Goal: Task Accomplishment & Management: Manage account settings

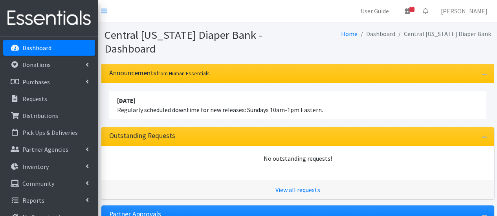
scroll to position [168, 0]
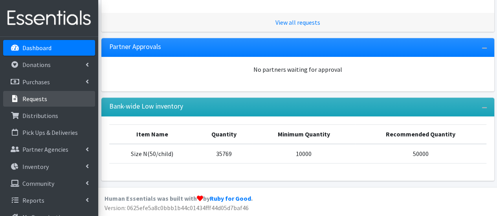
click at [50, 105] on link "Requests" at bounding box center [49, 99] width 92 height 16
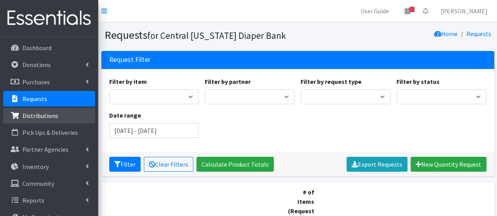
click at [79, 116] on link "Distributions" at bounding box center [49, 116] width 92 height 16
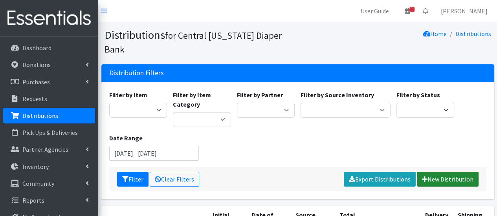
click at [422, 176] on icon at bounding box center [425, 179] width 6 height 6
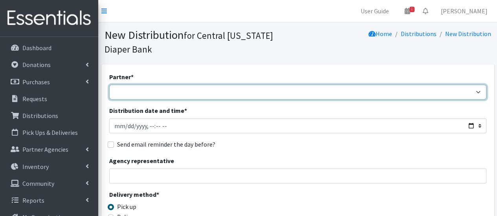
click at [258, 95] on select "All Saints Church Baby Momma Association Bellegrove Missionary Baptist Church F…" at bounding box center [297, 92] width 377 height 15
select select "7141"
click at [109, 85] on select "All Saints Church Baby Momma Association Bellegrove Missionary Baptist Church F…" at bounding box center [297, 92] width 377 height 15
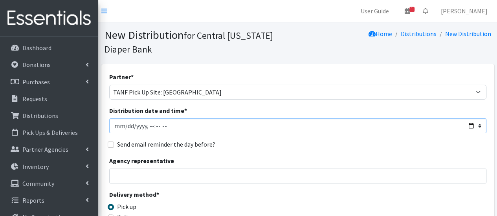
click at [127, 125] on input "Distribution date and time *" at bounding box center [297, 126] width 377 height 15
type input "[DATE]T10:00"
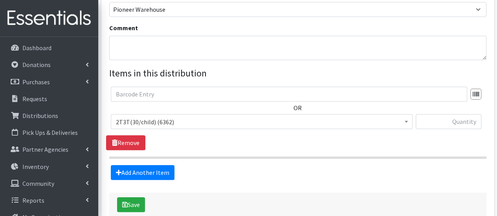
scroll to position [255, 0]
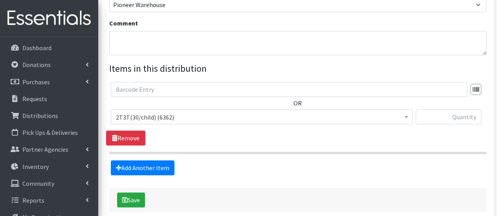
click at [401, 122] on span "2T3T(30/child) (6362)" at bounding box center [262, 117] width 302 height 15
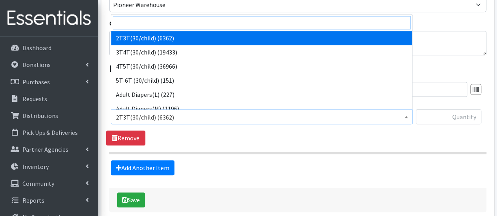
click at [338, 22] on input "search" at bounding box center [262, 22] width 298 height 13
type input "7"
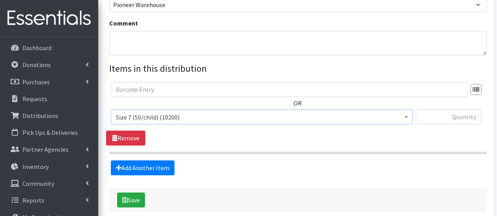
select select "6752"
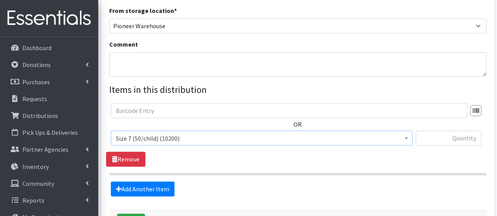
scroll to position [235, 0]
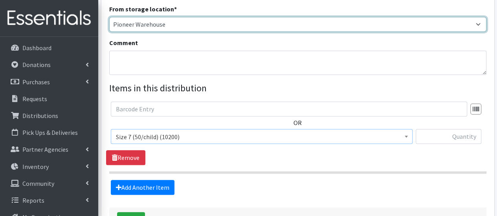
click at [431, 27] on select "Pioneer Warehouse TANF" at bounding box center [297, 24] width 377 height 15
select select "470"
click at [109, 17] on select "Pioneer Warehouse TANF" at bounding box center [297, 24] width 377 height 15
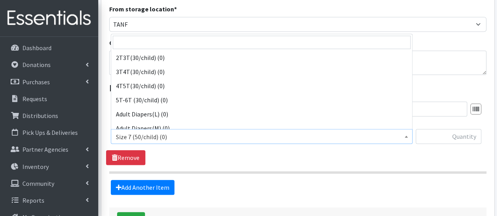
click at [396, 132] on span "Size 7 (50/child) (0)" at bounding box center [262, 137] width 292 height 11
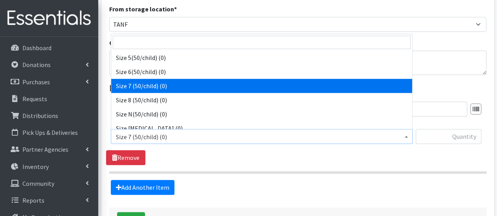
scroll to position [239, 0]
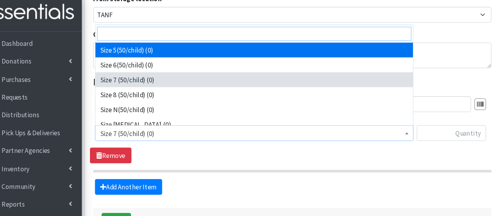
click at [345, 40] on input "search" at bounding box center [262, 38] width 298 height 13
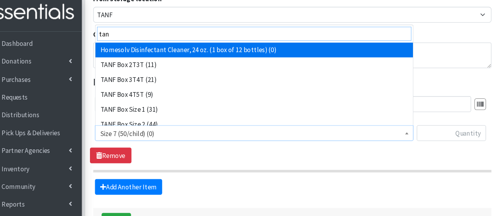
type input "tanf"
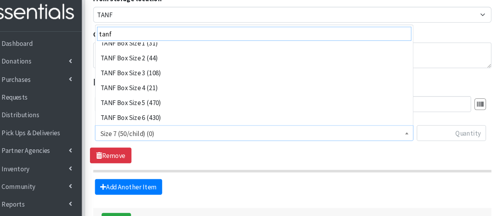
scroll to position [77, 0]
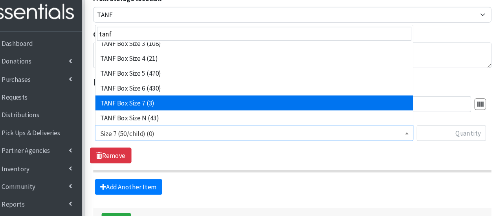
select select "15527"
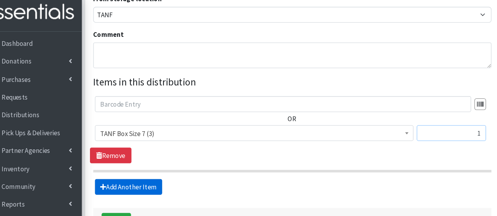
type input "1"
click at [145, 190] on link "Add Another Item" at bounding box center [143, 184] width 64 height 15
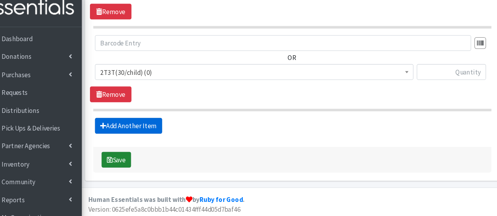
scroll to position [371, 0]
click at [138, 160] on button "Save" at bounding box center [131, 162] width 28 height 15
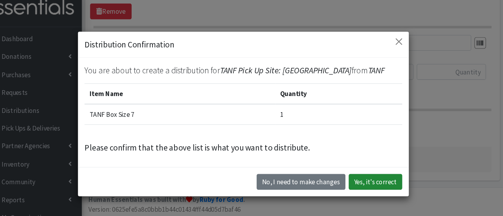
click at [370, 183] on button "Yes, it's correct" at bounding box center [376, 183] width 51 height 15
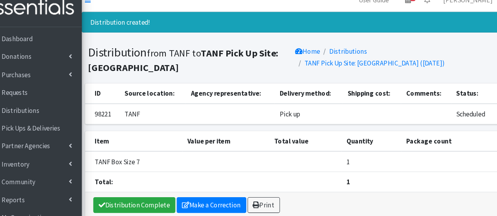
click at [205, 194] on div "Distribution Complete Make a Correction Print" at bounding box center [297, 206] width 393 height 24
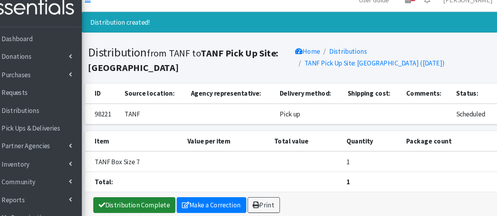
click at [160, 198] on link "Distribution Complete" at bounding box center [148, 205] width 78 height 15
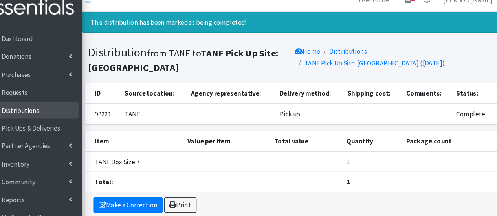
click at [60, 114] on link "Distributions" at bounding box center [49, 116] width 92 height 16
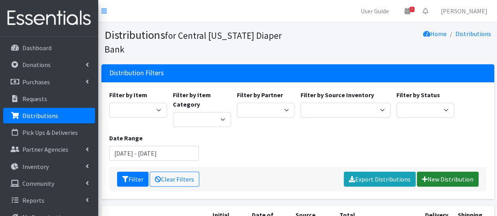
click at [433, 172] on link "New Distribution" at bounding box center [448, 179] width 62 height 15
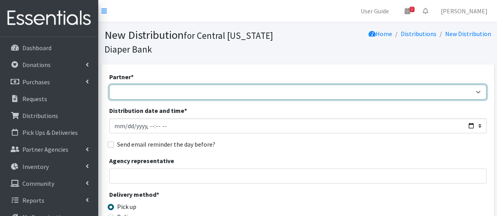
click at [211, 89] on select "[DEMOGRAPHIC_DATA] Baby Momma Association [DEMOGRAPHIC_DATA] Food Pantry [GEOGR…" at bounding box center [297, 92] width 377 height 15
select select "7140"
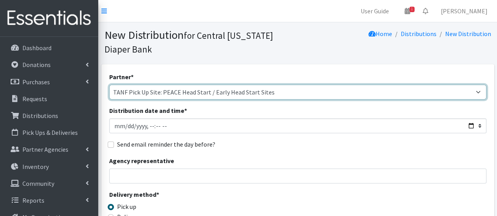
click at [109, 85] on select "[DEMOGRAPHIC_DATA] Baby Momma Association [DEMOGRAPHIC_DATA] Food Pantry [GEOGR…" at bounding box center [297, 92] width 377 height 15
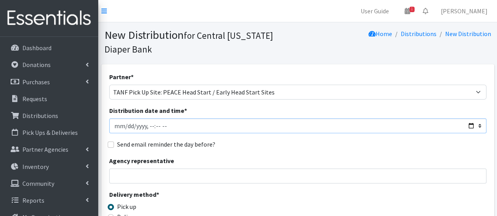
click at [121, 128] on input "Distribution date and time *" at bounding box center [297, 126] width 377 height 15
click at [125, 127] on input "Distribution date and time *" at bounding box center [297, 126] width 377 height 15
type input "2025-10-16T11:00"
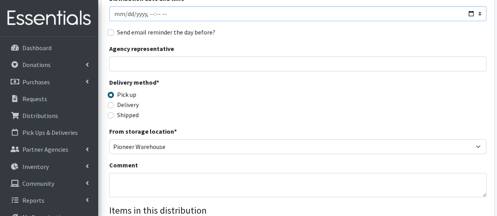
scroll to position [134, 0]
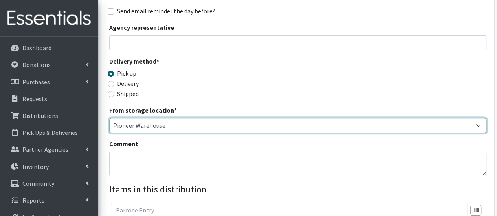
click at [440, 128] on select "Pioneer Warehouse TANF" at bounding box center [297, 125] width 377 height 15
select select "470"
click at [109, 118] on select "Pioneer Warehouse TANF" at bounding box center [297, 125] width 377 height 15
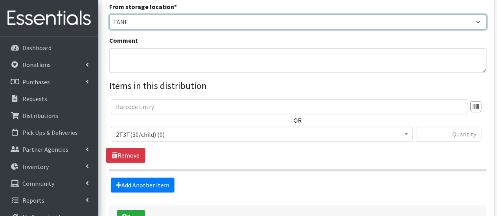
scroll to position [243, 0]
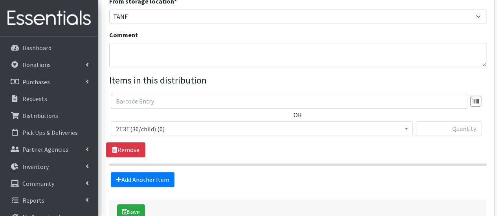
click at [296, 135] on span "2T3T(30/child) (0)" at bounding box center [262, 128] width 302 height 15
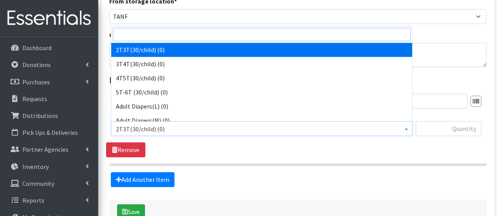
click at [231, 40] on input "search" at bounding box center [262, 34] width 298 height 13
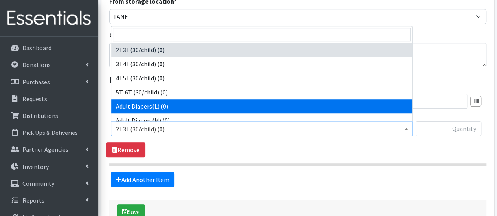
click at [229, 193] on form "Partner * All Saints Church Baby Momma Association Bellegrove Missionary Baptis…" at bounding box center [297, 26] width 377 height 395
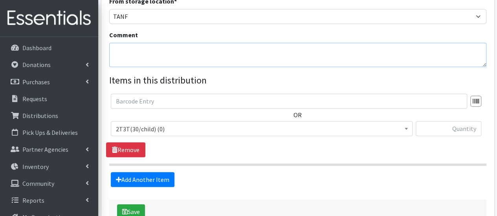
click at [163, 57] on textarea "Comment" at bounding box center [297, 55] width 377 height 24
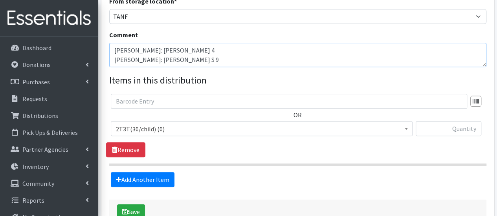
type textarea "Merrick: Oksana V 4 Sumner: Enid S 9"
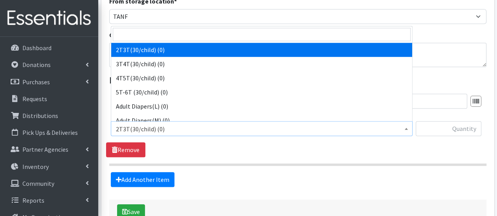
click at [156, 127] on span "2T3T(30/child) (0)" at bounding box center [262, 129] width 292 height 11
click at [149, 35] on input "search" at bounding box center [262, 34] width 298 height 13
type input "tan"
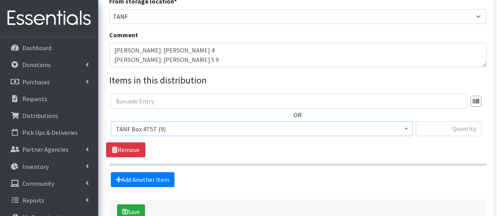
select select "15531"
type input "1"
click at [145, 186] on link "Add Another Item" at bounding box center [143, 179] width 64 height 15
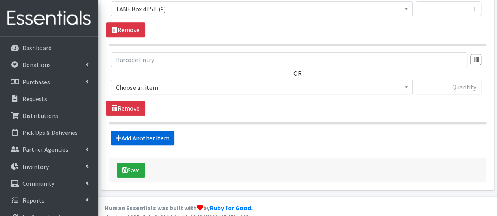
scroll to position [371, 0]
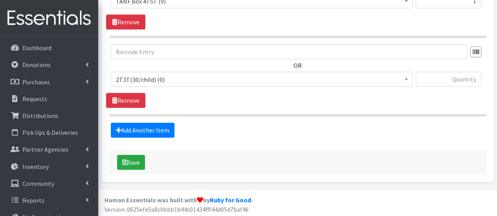
click at [153, 79] on span "2T3T(30/child) (0)" at bounding box center [262, 79] width 292 height 11
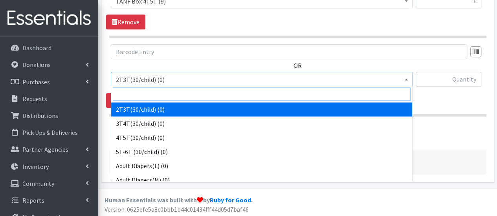
click at [159, 90] on input "search" at bounding box center [262, 94] width 298 height 13
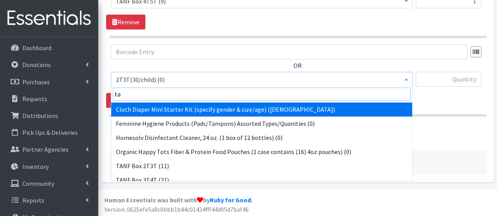
type input "tan"
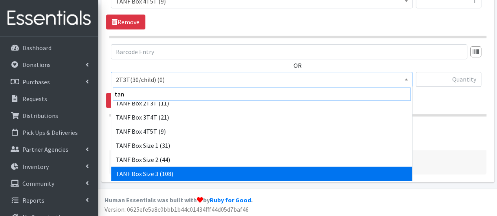
scroll to position [35, 0]
select select "15524"
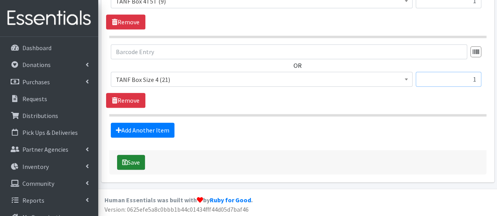
type input "1"
click at [127, 165] on button "Save" at bounding box center [131, 162] width 28 height 15
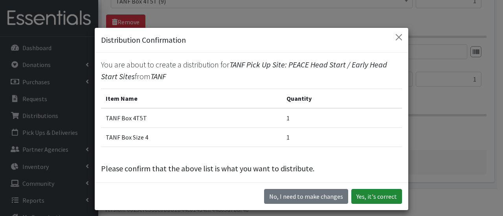
click at [363, 197] on button "Yes, it's correct" at bounding box center [376, 196] width 51 height 15
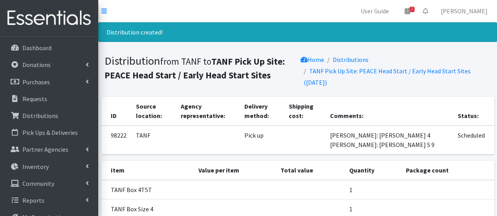
click at [169, 180] on td "TANF Box 4T5T" at bounding box center [147, 190] width 92 height 20
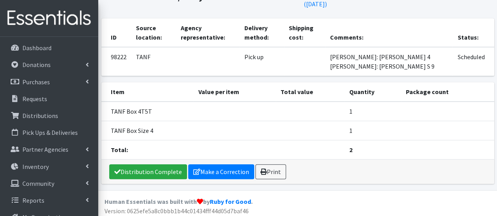
scroll to position [81, 0]
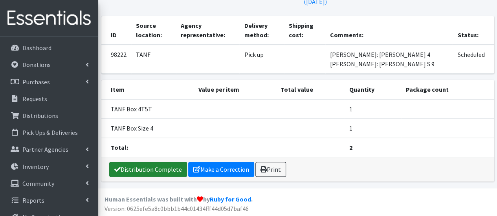
click at [161, 163] on link "Distribution Complete" at bounding box center [148, 169] width 78 height 15
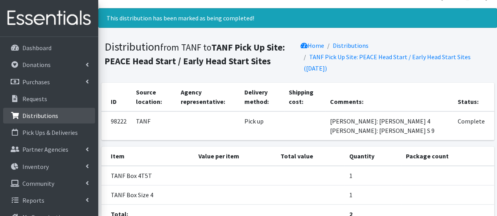
scroll to position [0, 0]
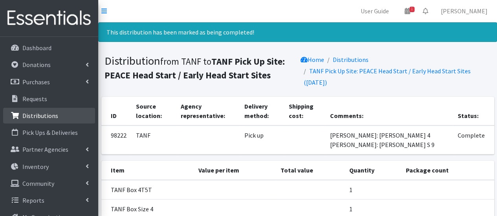
click at [51, 118] on p "Distributions" at bounding box center [40, 116] width 36 height 8
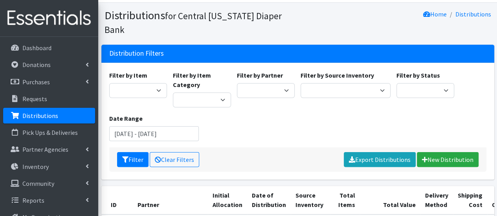
scroll to position [26, 0]
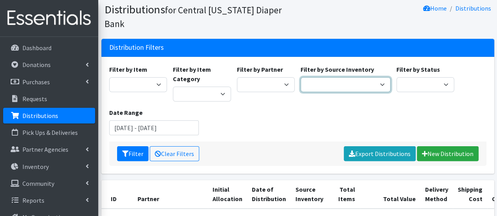
click at [350, 77] on select "Pioneer Warehouse TANF" at bounding box center [346, 84] width 90 height 15
select select "470"
click at [301, 77] on select "Pioneer Warehouse TANF" at bounding box center [346, 84] width 90 height 15
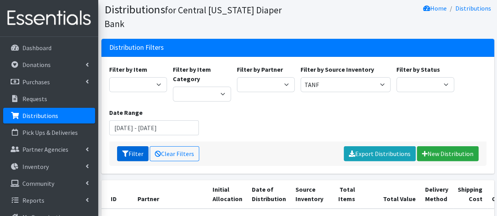
click at [142, 147] on button "Filter" at bounding box center [132, 154] width 31 height 15
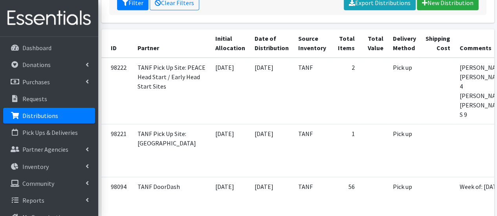
scroll to position [180, 0]
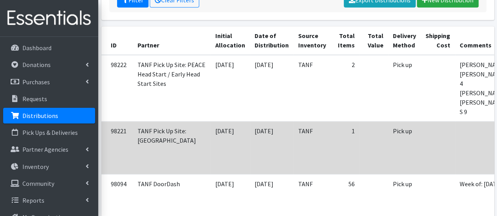
click at [455, 122] on td at bounding box center [485, 148] width 60 height 53
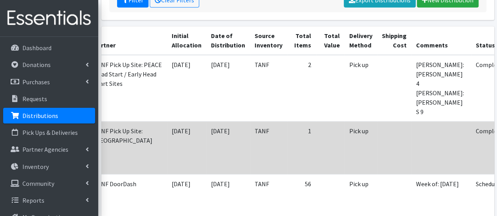
scroll to position [0, 58]
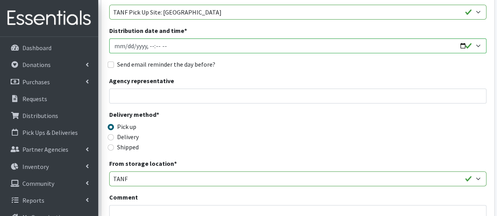
scroll to position [81, 0]
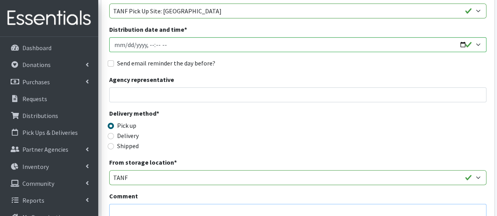
click at [244, 209] on textarea "Comment" at bounding box center [297, 216] width 377 height 24
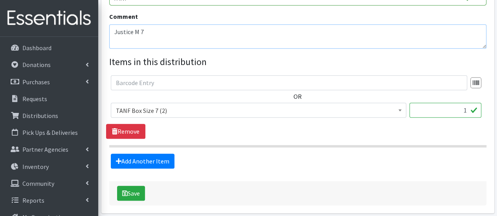
scroll to position [270, 0]
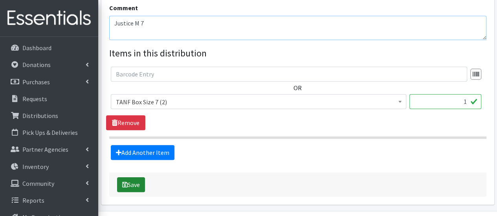
type textarea "Justice M 7"
click at [134, 188] on button "Save" at bounding box center [131, 185] width 28 height 15
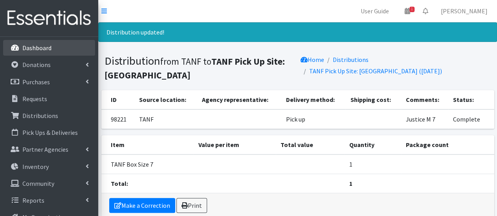
click at [57, 52] on link "Dashboard" at bounding box center [49, 48] width 92 height 16
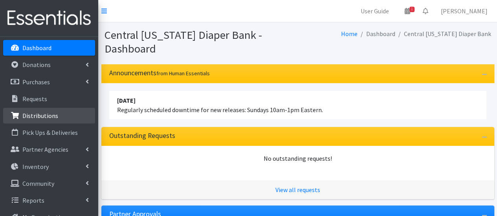
click at [69, 112] on link "Distributions" at bounding box center [49, 116] width 92 height 16
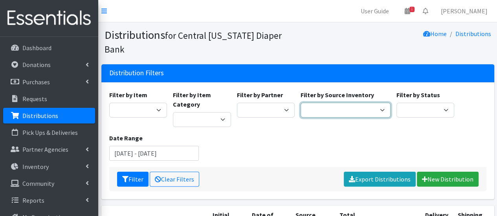
click at [332, 103] on select "Pioneer Warehouse TANF" at bounding box center [346, 110] width 90 height 15
select select "470"
click at [301, 103] on select "Pioneer Warehouse TANF" at bounding box center [346, 110] width 90 height 15
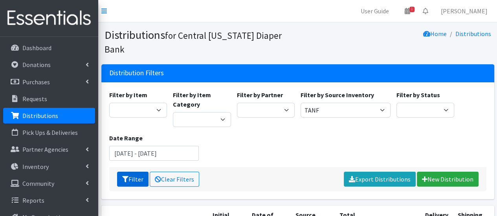
click at [137, 172] on button "Filter" at bounding box center [132, 179] width 31 height 15
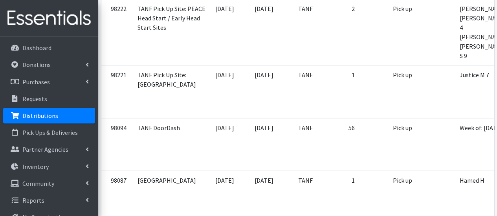
scroll to position [220, 0]
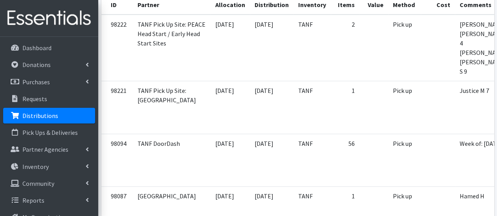
click at [331, 134] on td "56" at bounding box center [345, 160] width 29 height 53
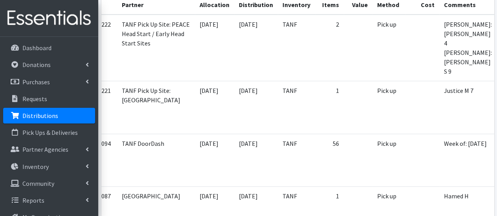
scroll to position [0, 58]
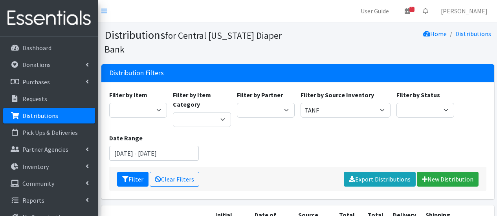
scroll to position [220, 0]
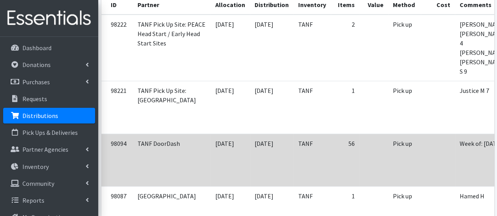
click at [388, 134] on td "Pick up" at bounding box center [404, 160] width 33 height 53
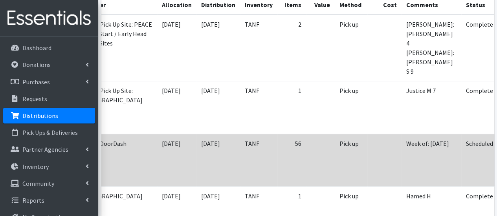
scroll to position [0, 58]
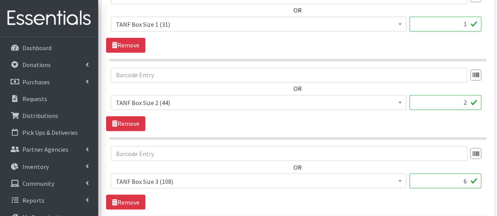
scroll to position [629, 0]
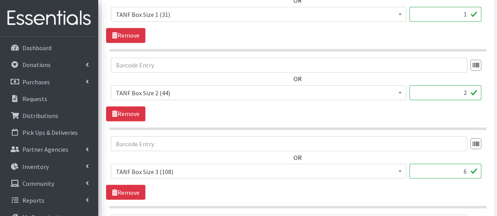
drag, startPoint x: 460, startPoint y: 169, endPoint x: 467, endPoint y: 171, distance: 7.0
click at [467, 171] on input "6" at bounding box center [445, 171] width 72 height 15
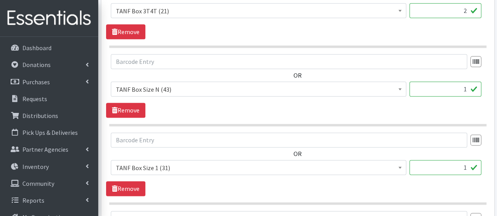
scroll to position [482, 0]
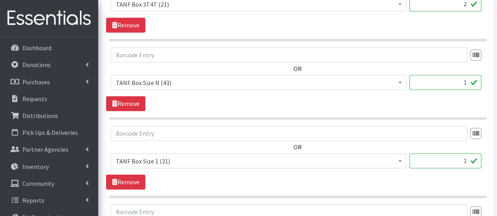
type input "7"
drag, startPoint x: 458, startPoint y: 158, endPoint x: 470, endPoint y: 160, distance: 12.0
click at [469, 160] on input "1" at bounding box center [445, 161] width 72 height 15
type input "2"
click at [416, 184] on div "OR 2T3T(30/child) (0) 3T4T(30/child) (0) 4T5T(30/child) (0) 5T-6T (30/child) (0…" at bounding box center [297, 158] width 383 height 64
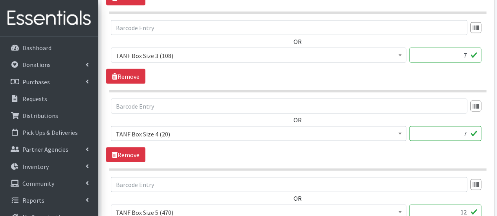
scroll to position [753, 0]
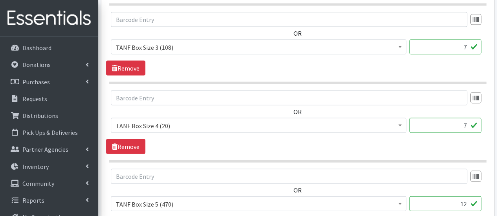
drag, startPoint x: 463, startPoint y: 121, endPoint x: 468, endPoint y: 121, distance: 4.8
click at [468, 121] on input "7" at bounding box center [445, 125] width 72 height 15
drag, startPoint x: 469, startPoint y: 121, endPoint x: 458, endPoint y: 124, distance: 11.7
click at [458, 124] on input "8" at bounding box center [445, 125] width 72 height 15
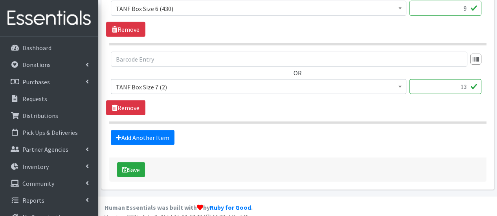
scroll to position [1032, 0]
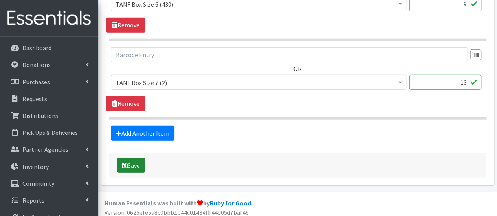
type input "9"
click at [132, 163] on button "Save" at bounding box center [131, 165] width 28 height 15
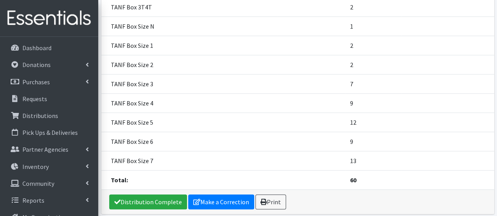
scroll to position [167, 0]
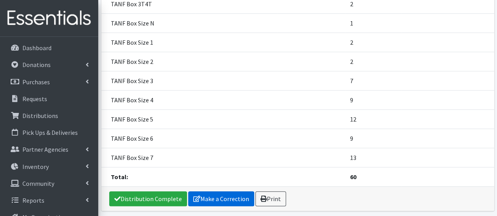
click at [224, 192] on link "Make a Correction" at bounding box center [221, 199] width 66 height 15
